Goal: Task Accomplishment & Management: Manage account settings

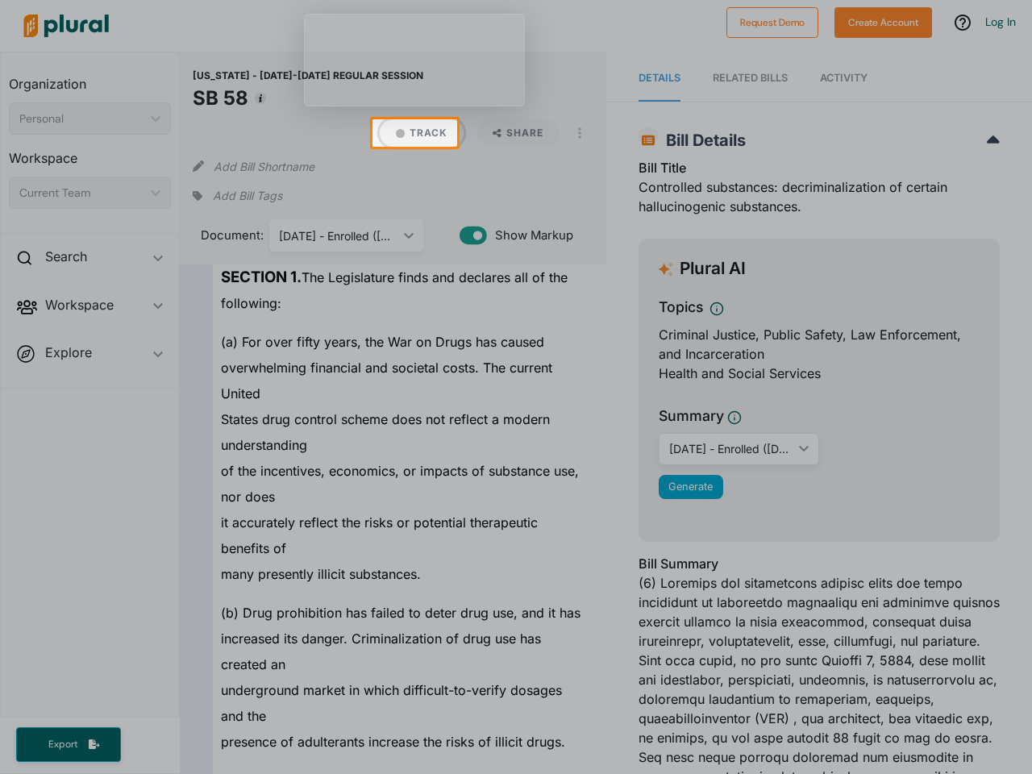
click at [414, 133] on button "Track" at bounding box center [422, 132] width 84 height 27
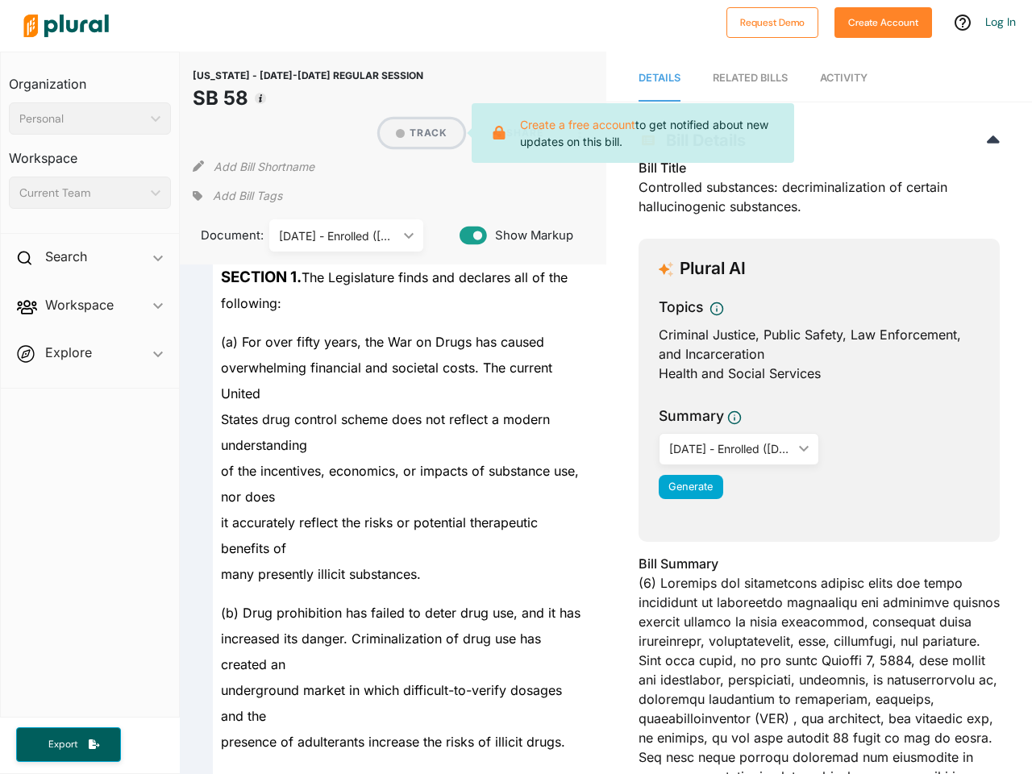
click at [414, 133] on button "Track" at bounding box center [422, 132] width 84 height 27
click at [186, 133] on div "[US_STATE] - [DATE]-[DATE] REGULAR SESSION SB 58 Track Create a free account to…" at bounding box center [393, 158] width 426 height 213
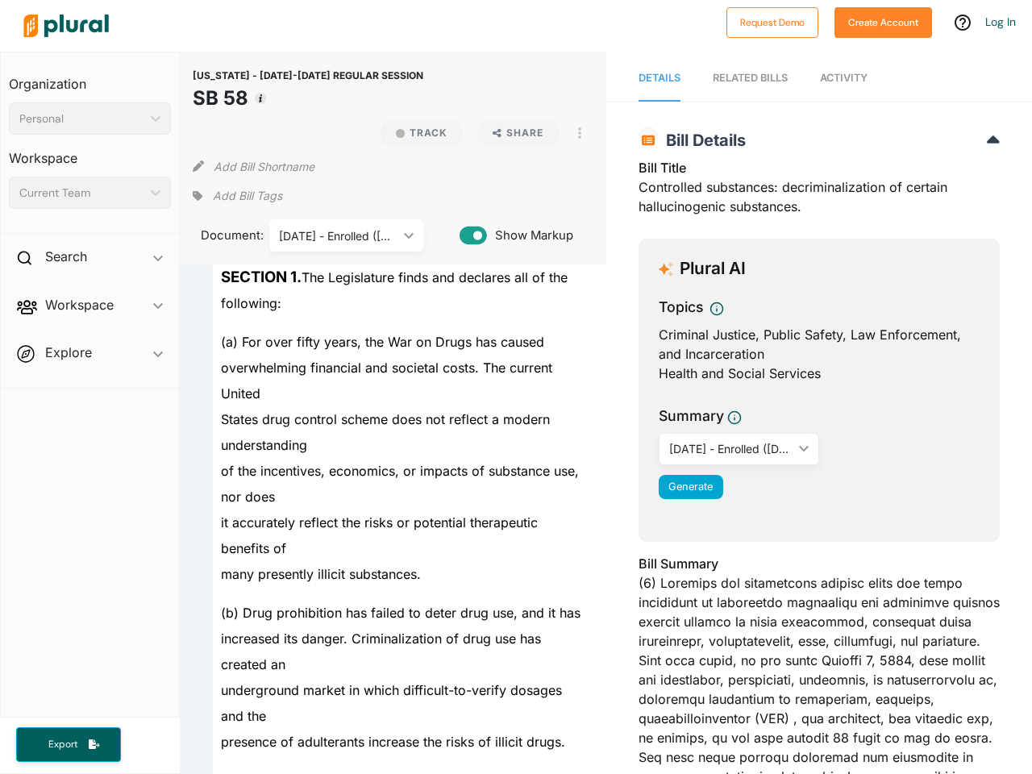
click at [744, 133] on h2 "Bill Details" at bounding box center [819, 140] width 361 height 19
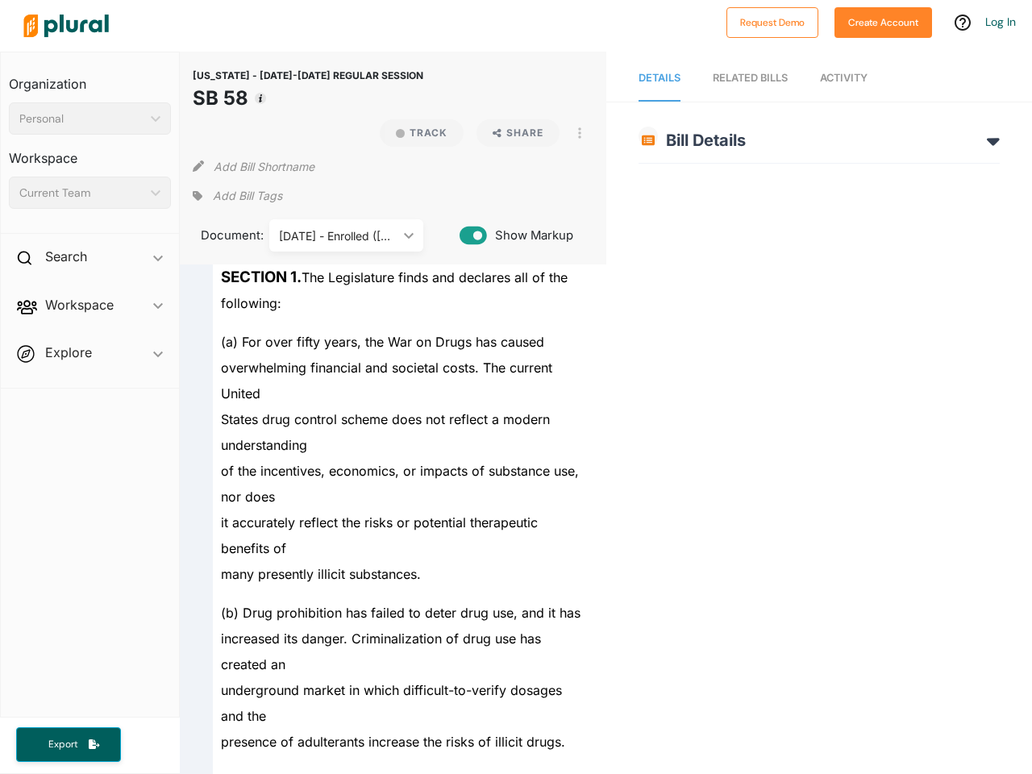
click at [516, 460] on div "of the incentives, economics, or impacts of substance use, nor does" at bounding box center [400, 484] width 374 height 52
click at [414, 59] on div "[US_STATE] - [DATE]-[DATE] REGULAR SESSION SB 58 Track Share View PDF View Sour…" at bounding box center [393, 158] width 426 height 213
click at [499, 31] on div at bounding box center [367, 26] width 702 height 56
